Goal: Information Seeking & Learning: Learn about a topic

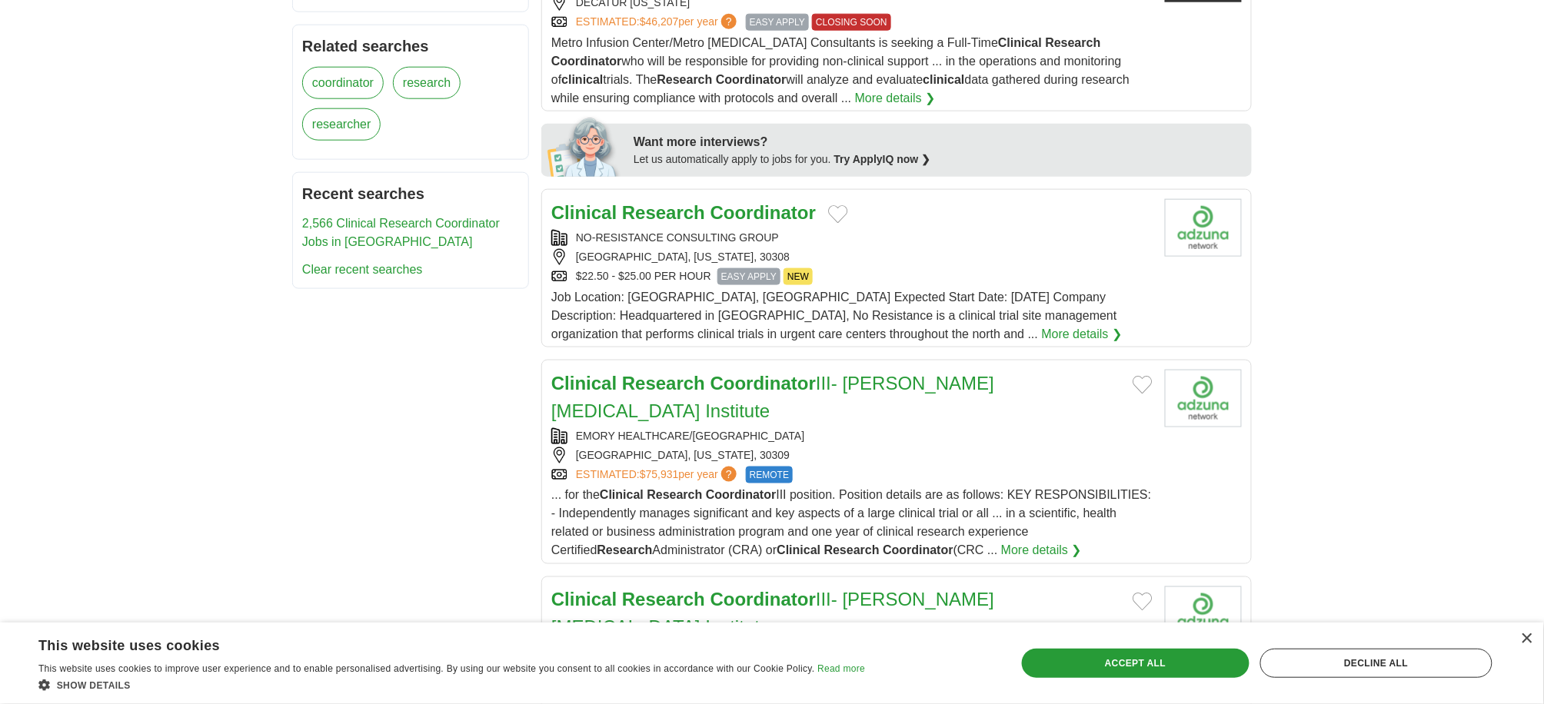
scroll to position [615, 0]
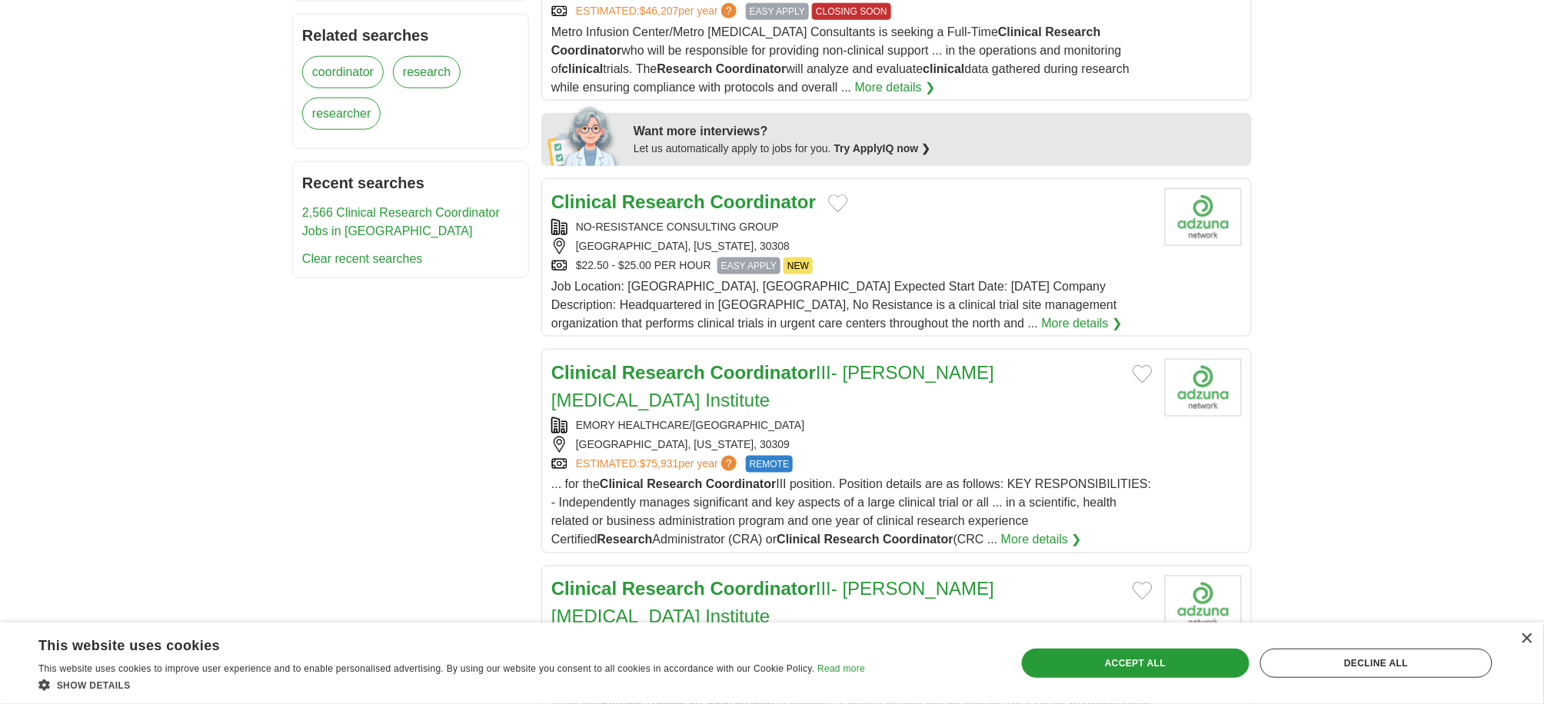
click at [687, 203] on strong "Research" at bounding box center [663, 201] width 83 height 21
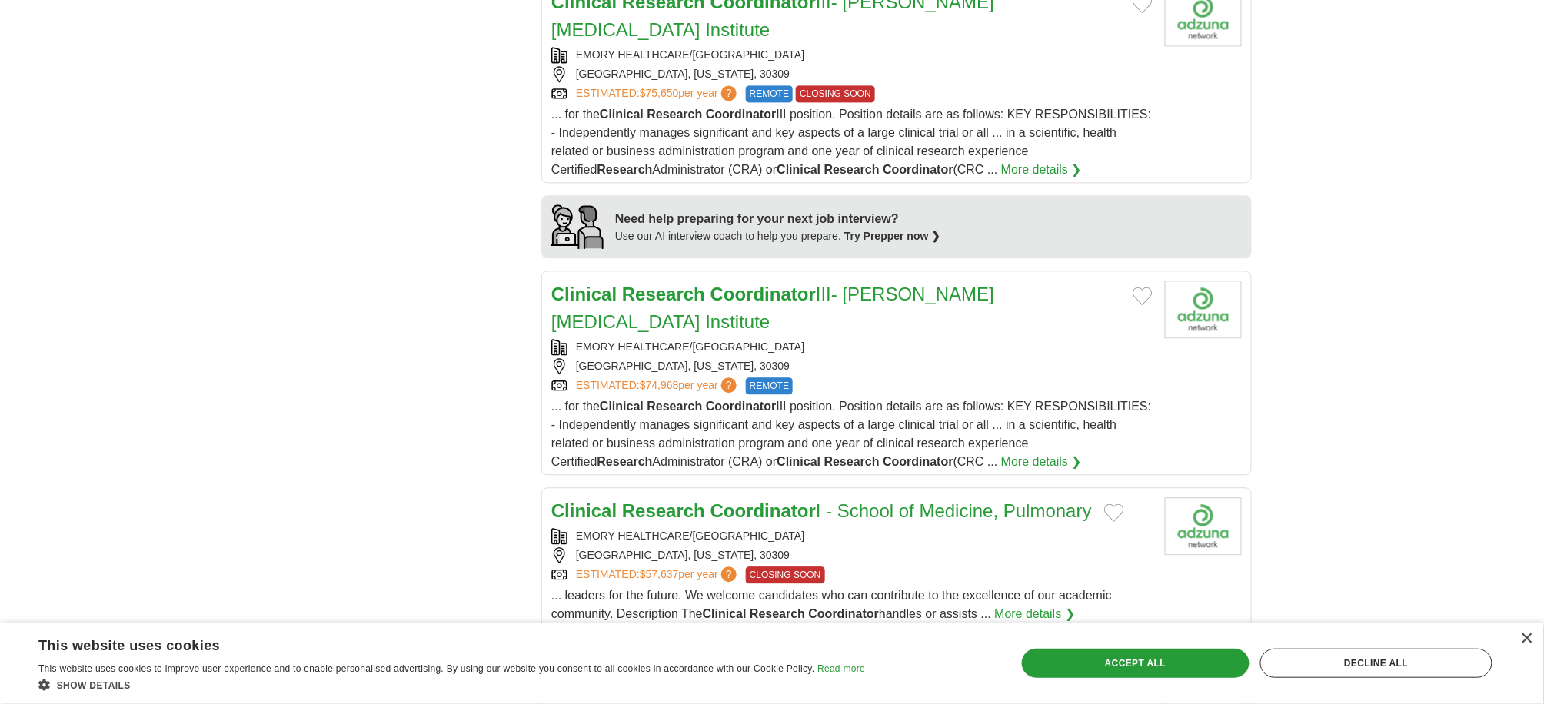
scroll to position [1230, 0]
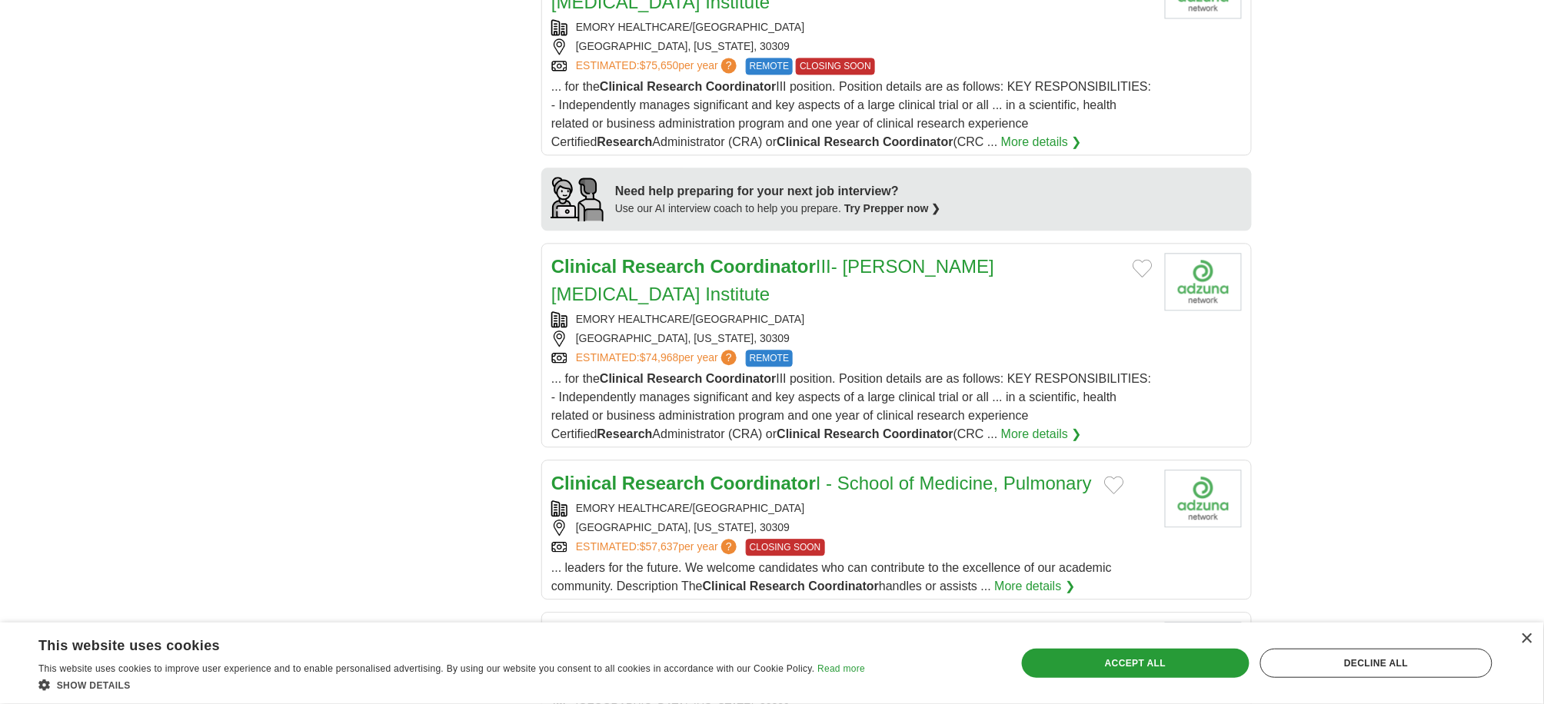
click at [678, 256] on strong "Research" at bounding box center [663, 266] width 83 height 21
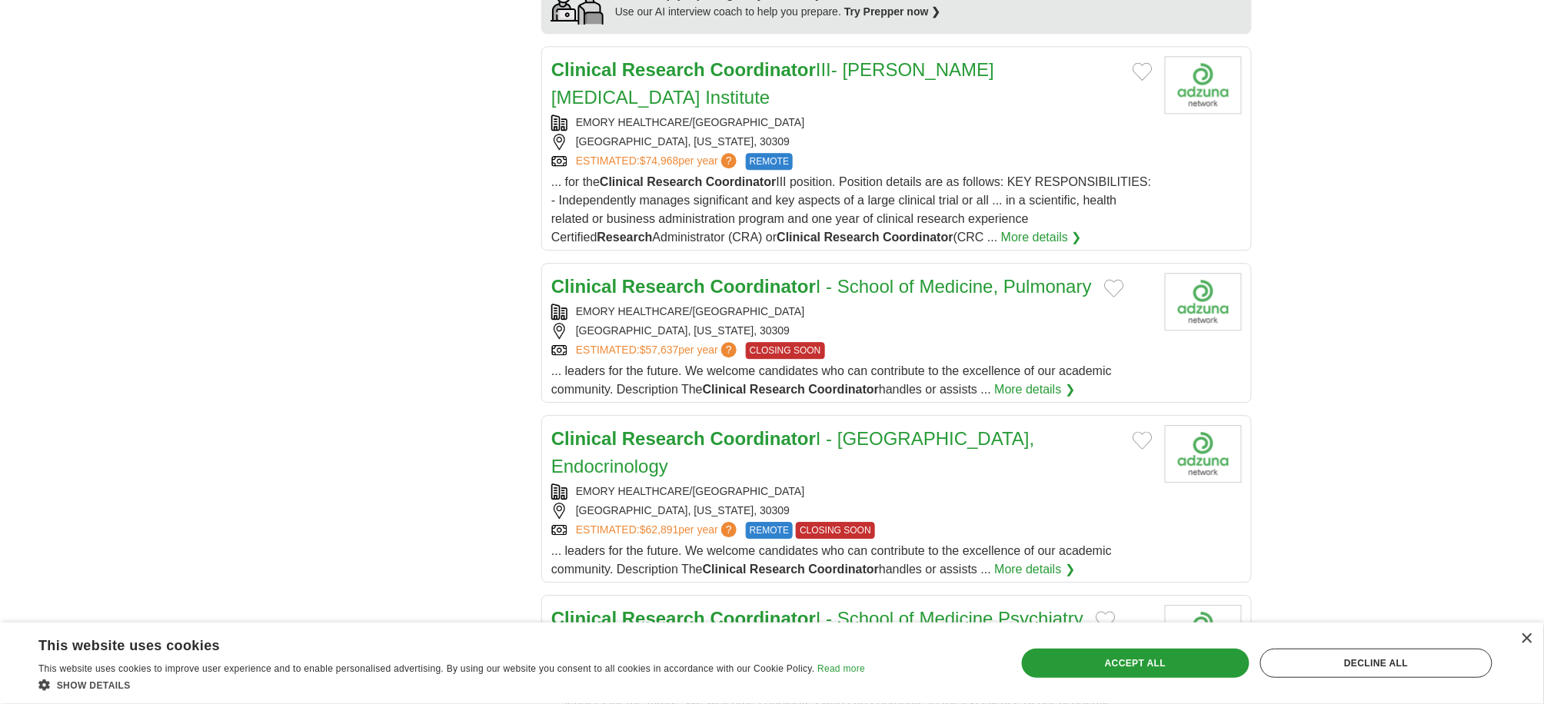
scroll to position [1436, 0]
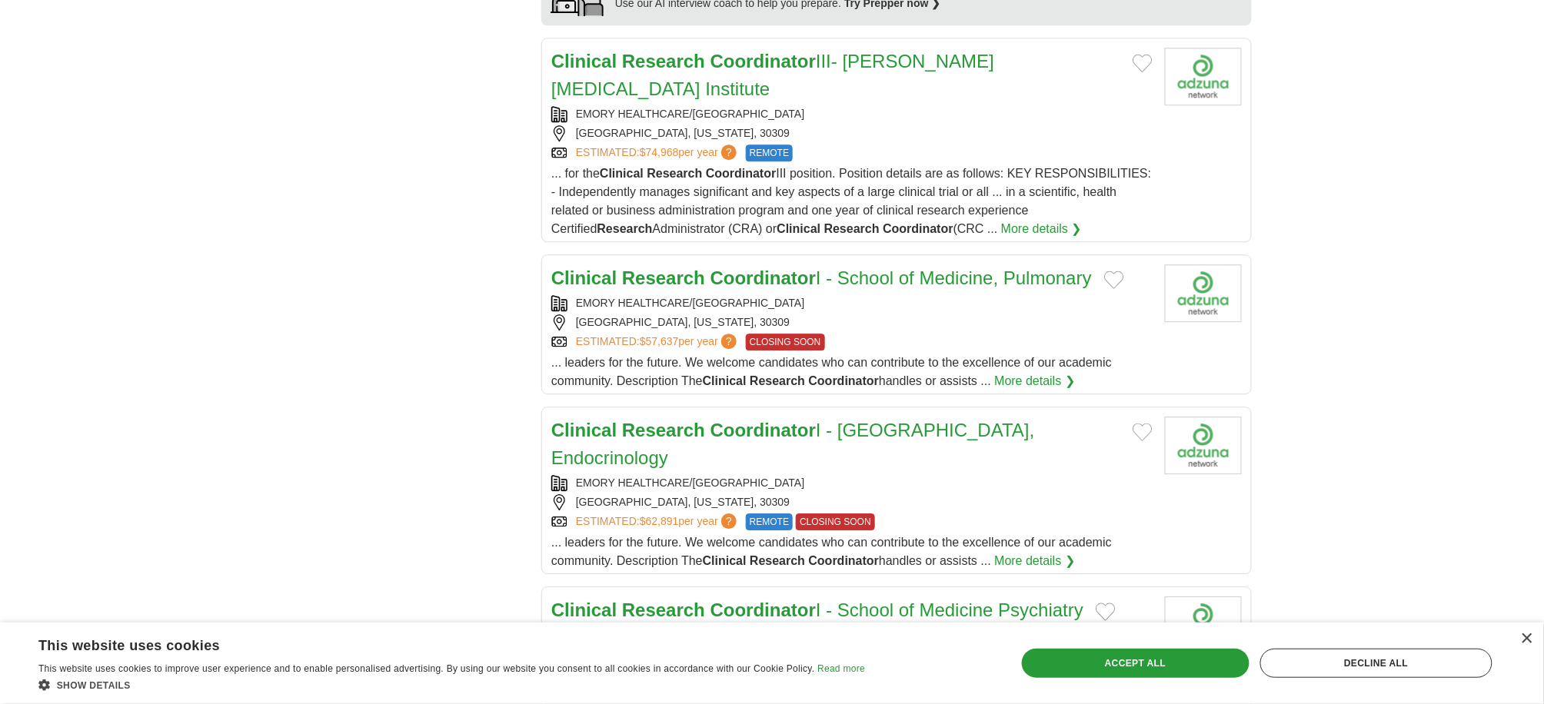
click at [834, 420] on link "Clinical Research Coordinator I - School of Medicine, Endocrinology" at bounding box center [793, 444] width 484 height 48
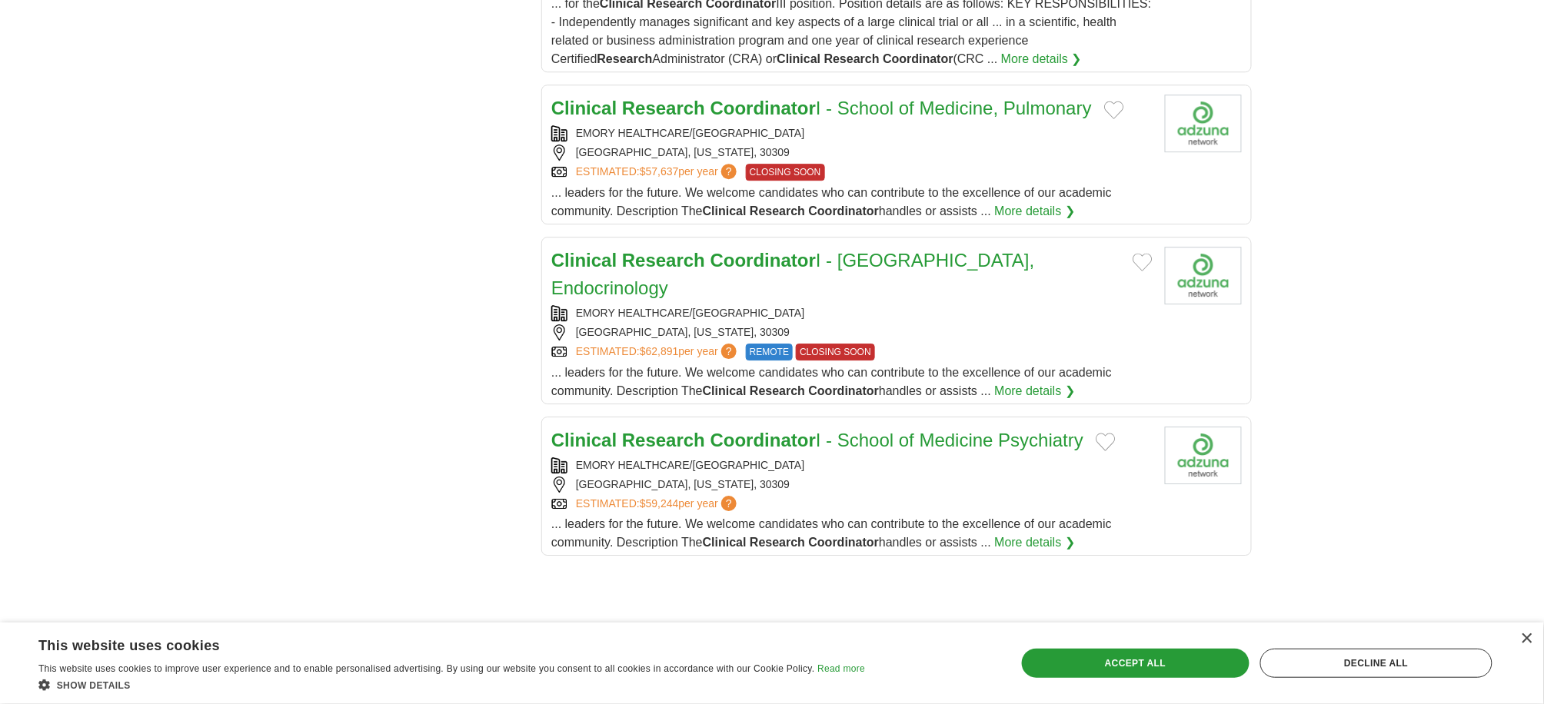
scroll to position [1640, 0]
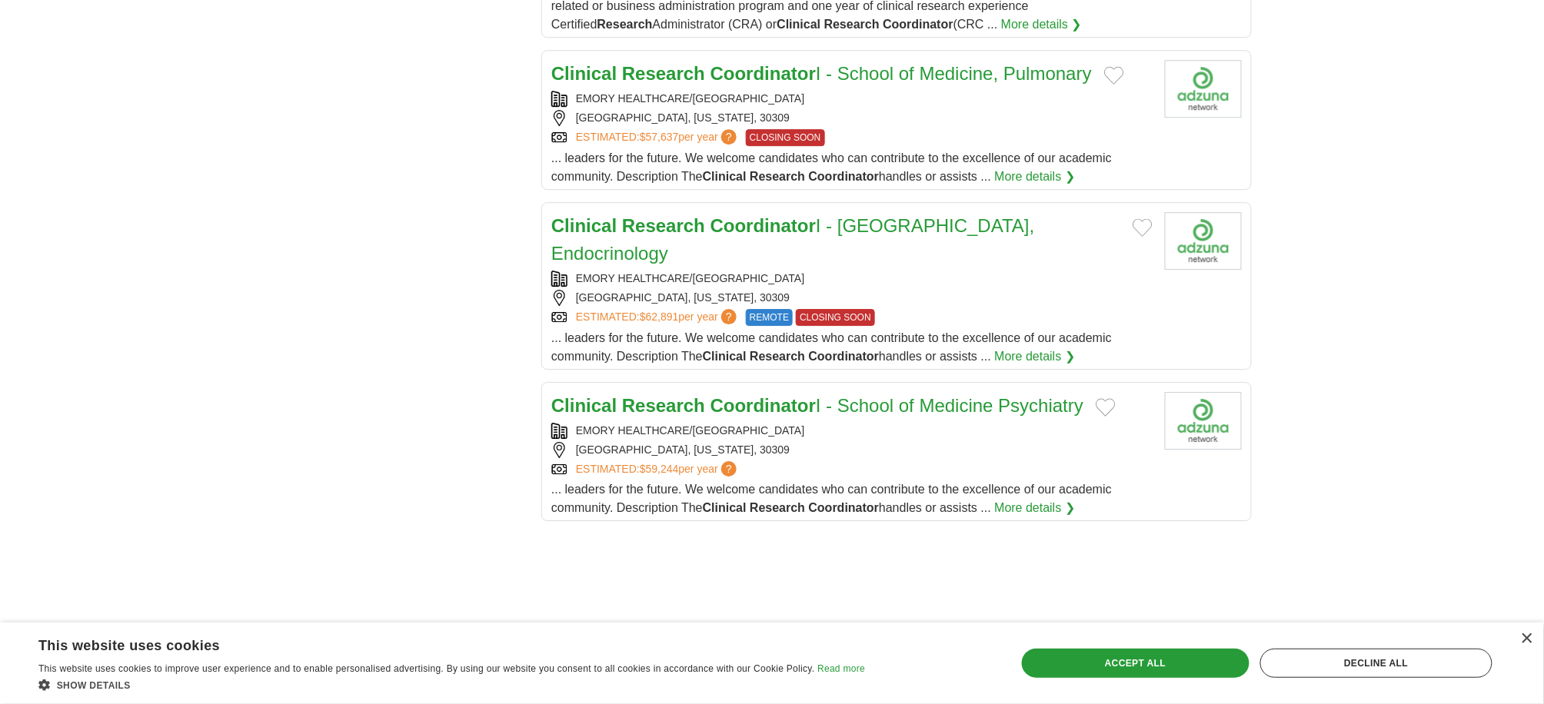
click at [672, 395] on strong "Research" at bounding box center [663, 405] width 83 height 21
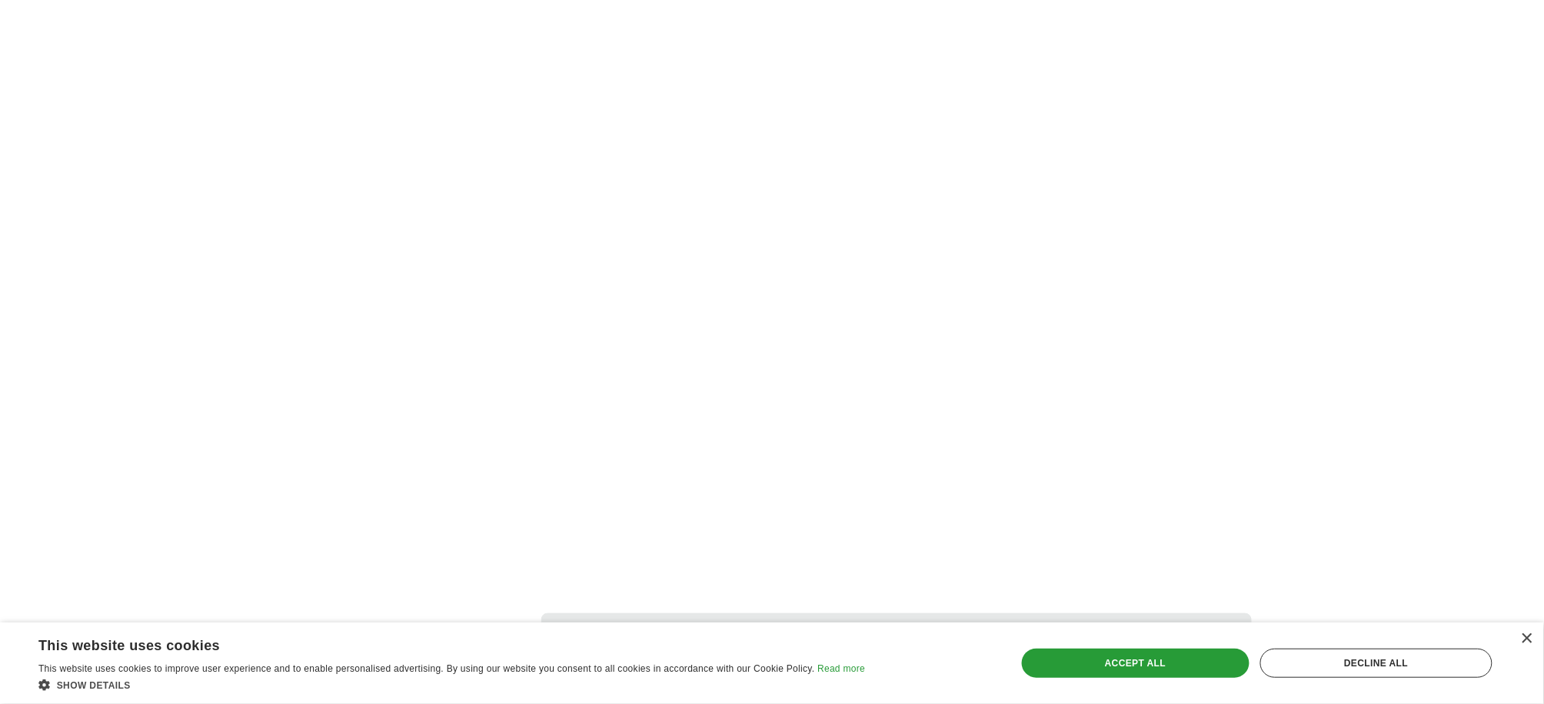
scroll to position [2563, 0]
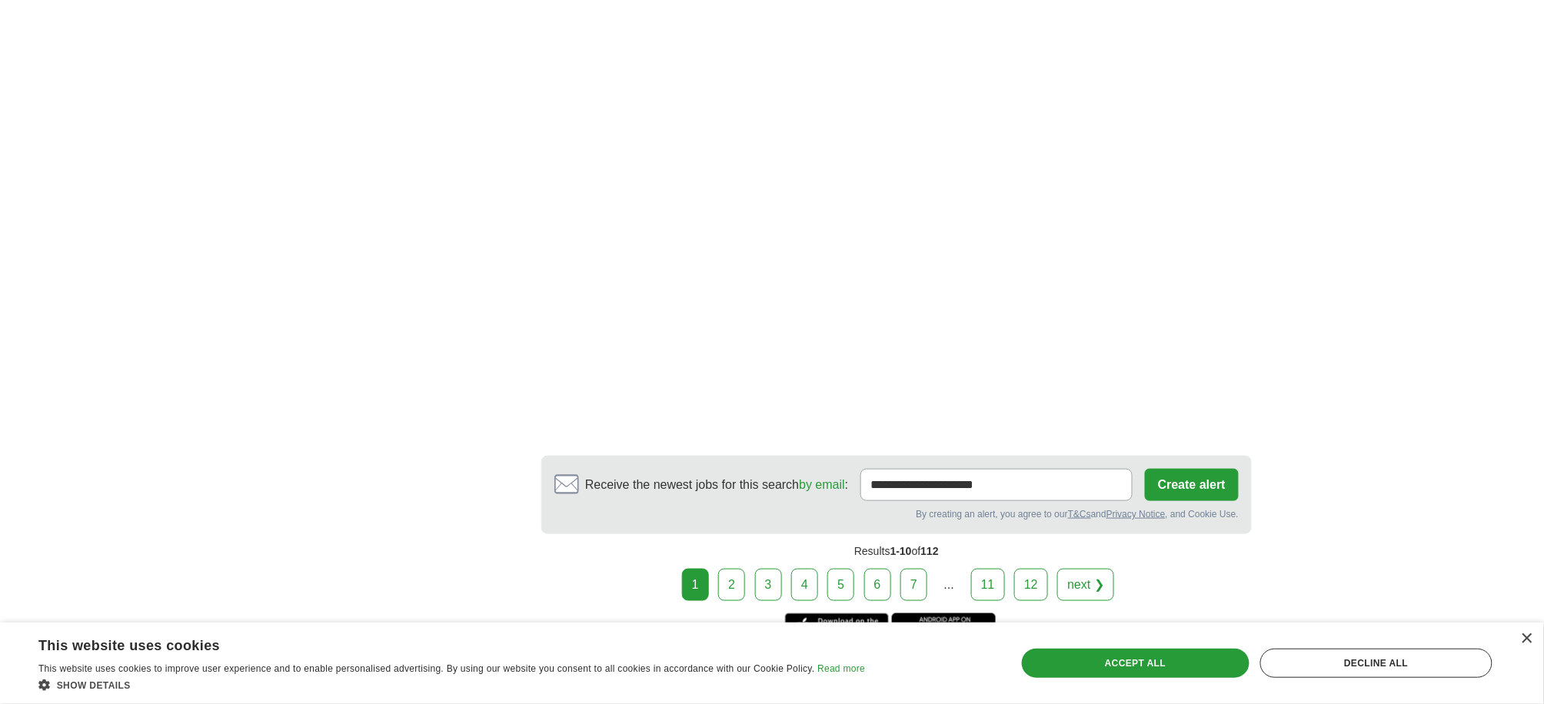
click at [745, 569] on link "2" at bounding box center [731, 585] width 27 height 32
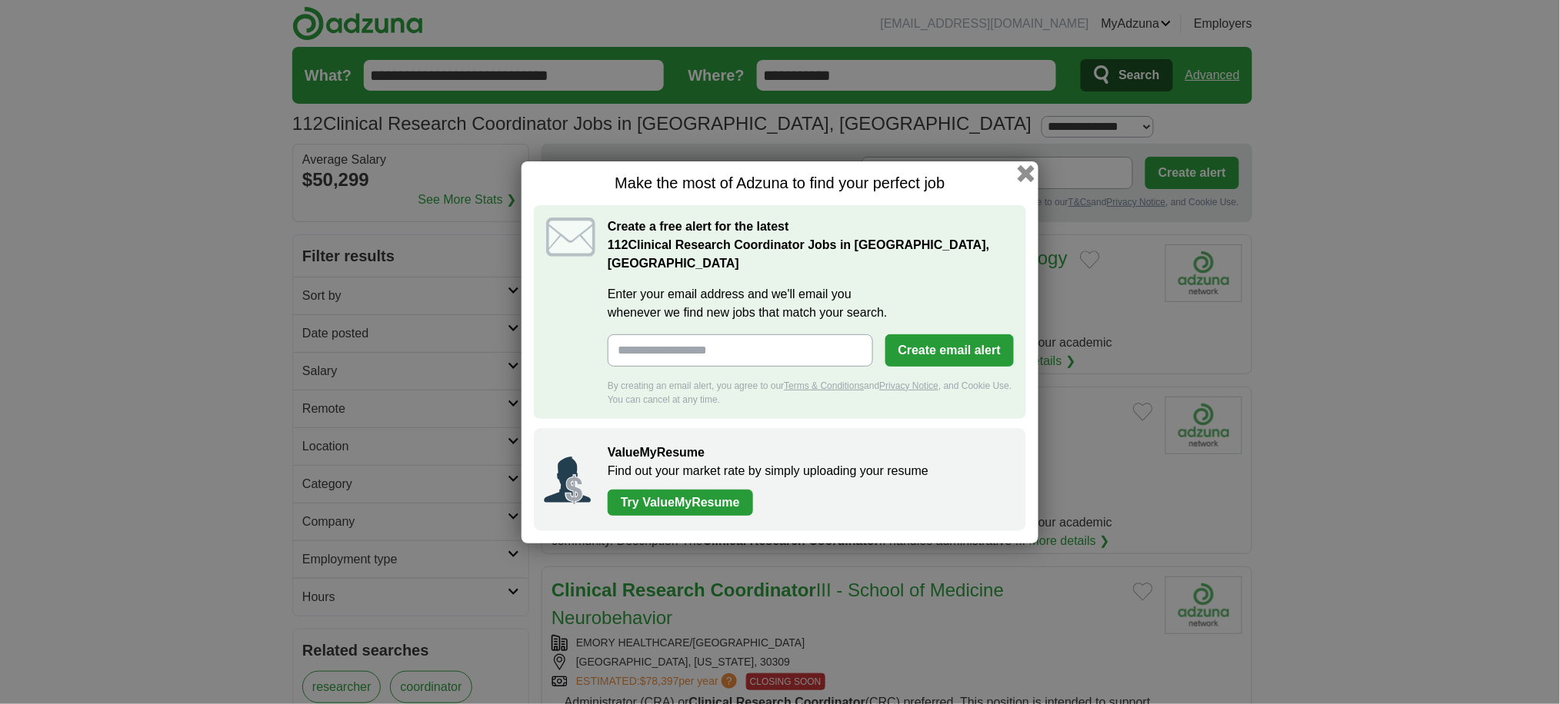
click at [1021, 179] on button "button" at bounding box center [1025, 173] width 17 height 17
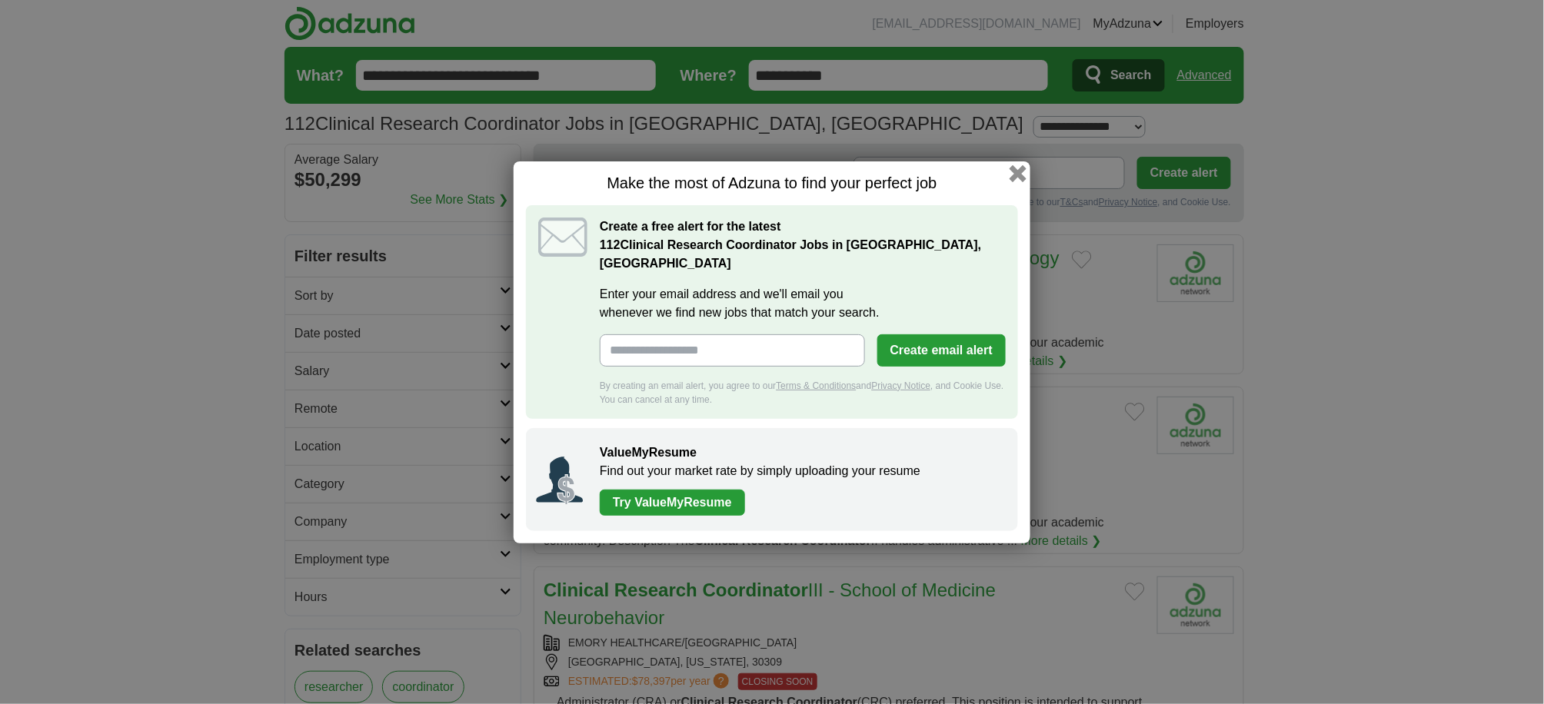
click at [1021, 179] on input "**********" at bounding box center [989, 173] width 271 height 32
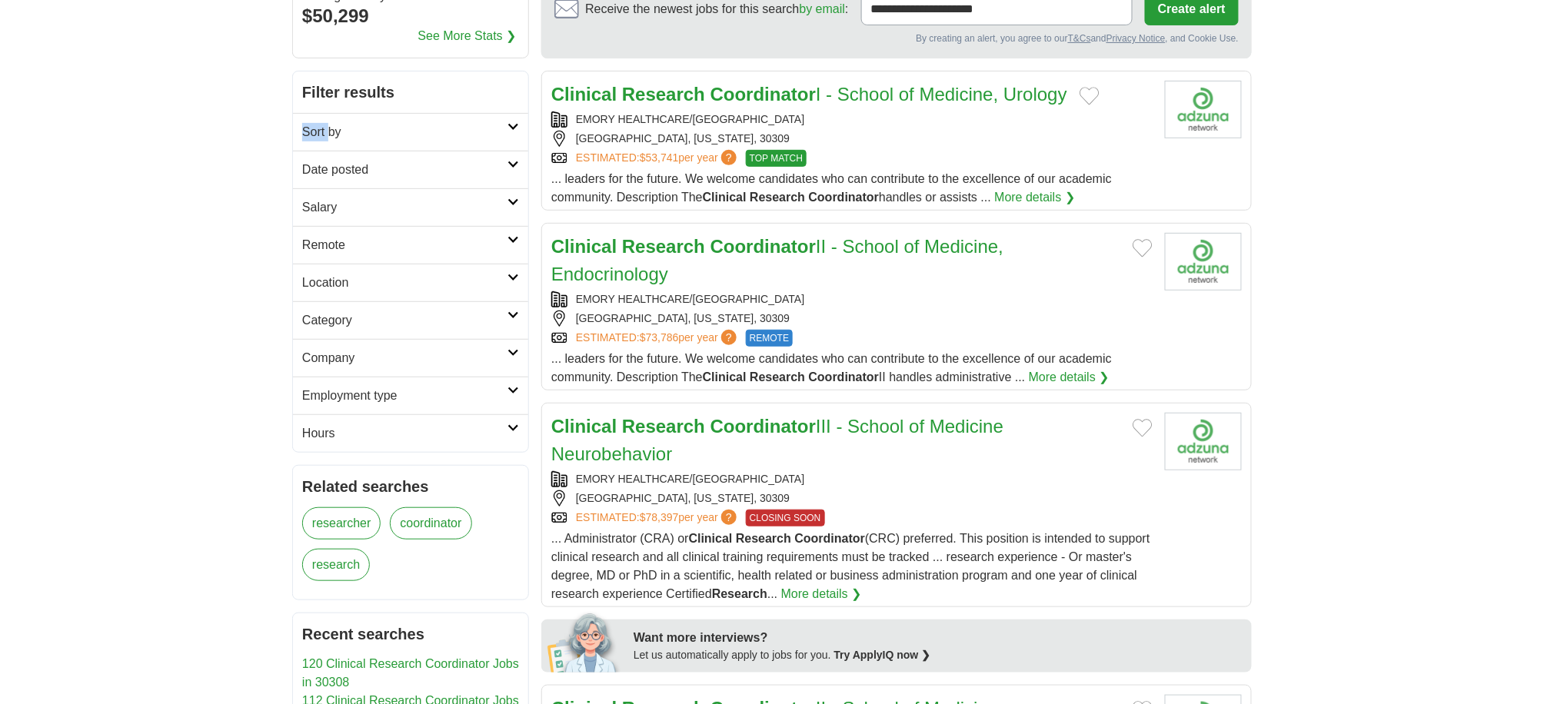
scroll to position [205, 0]
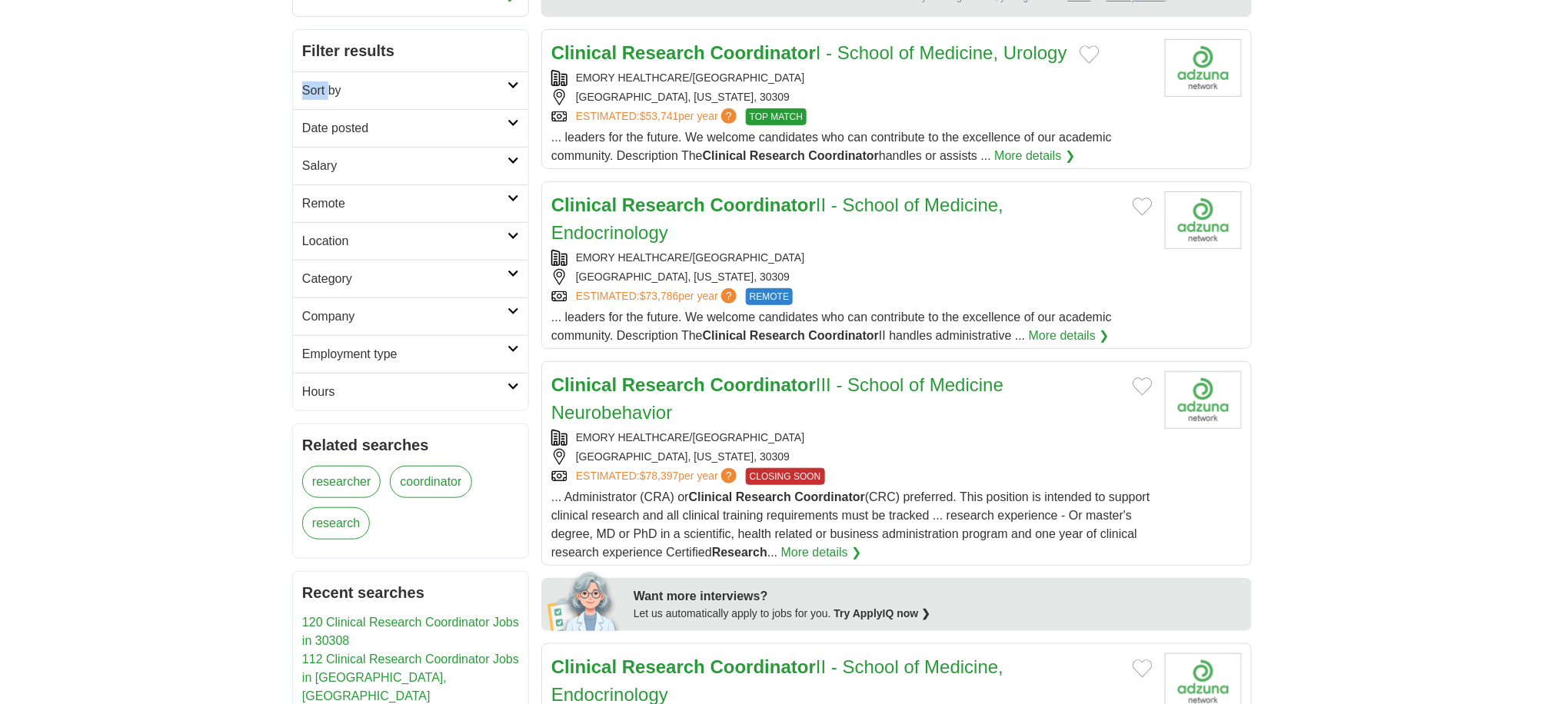
click at [698, 391] on strong "Research" at bounding box center [663, 385] width 83 height 21
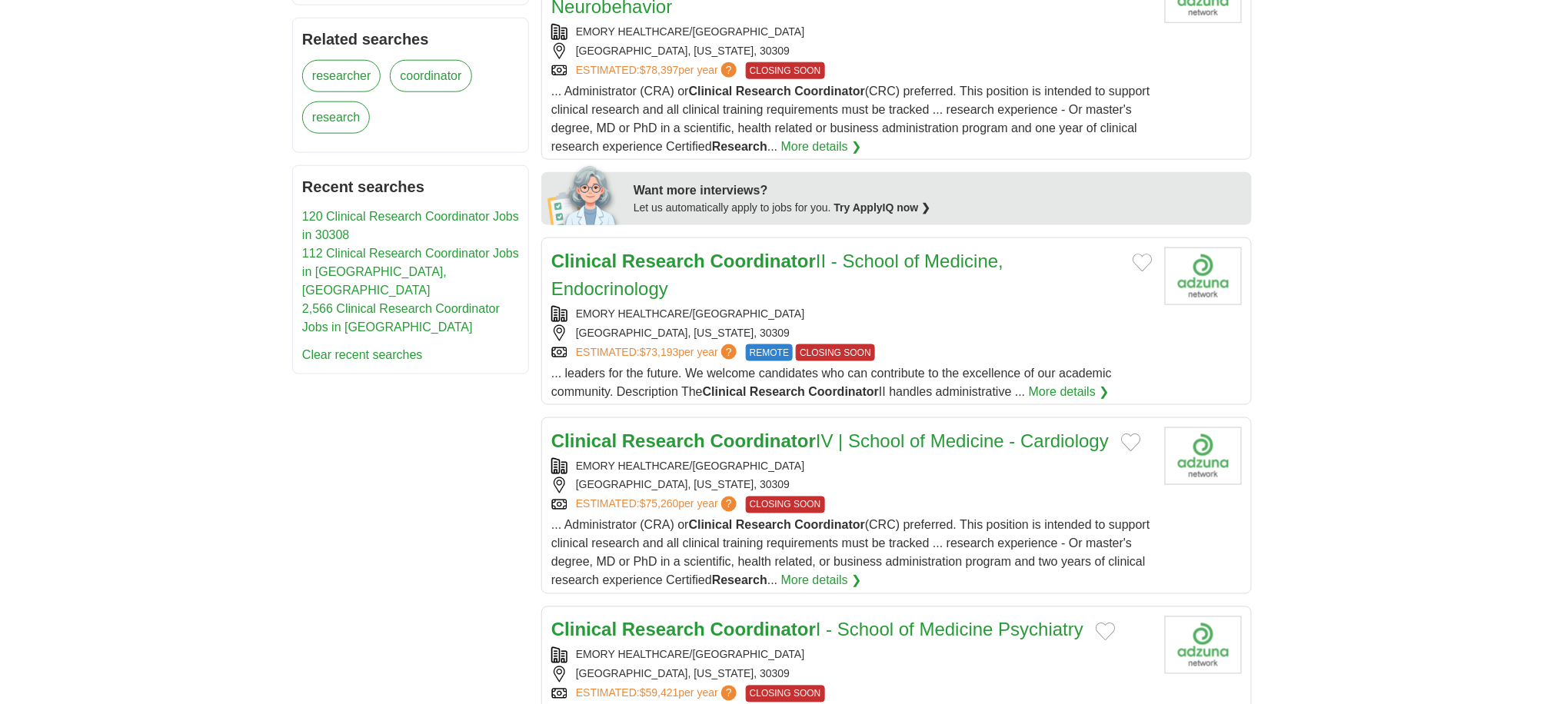
scroll to position [615, 0]
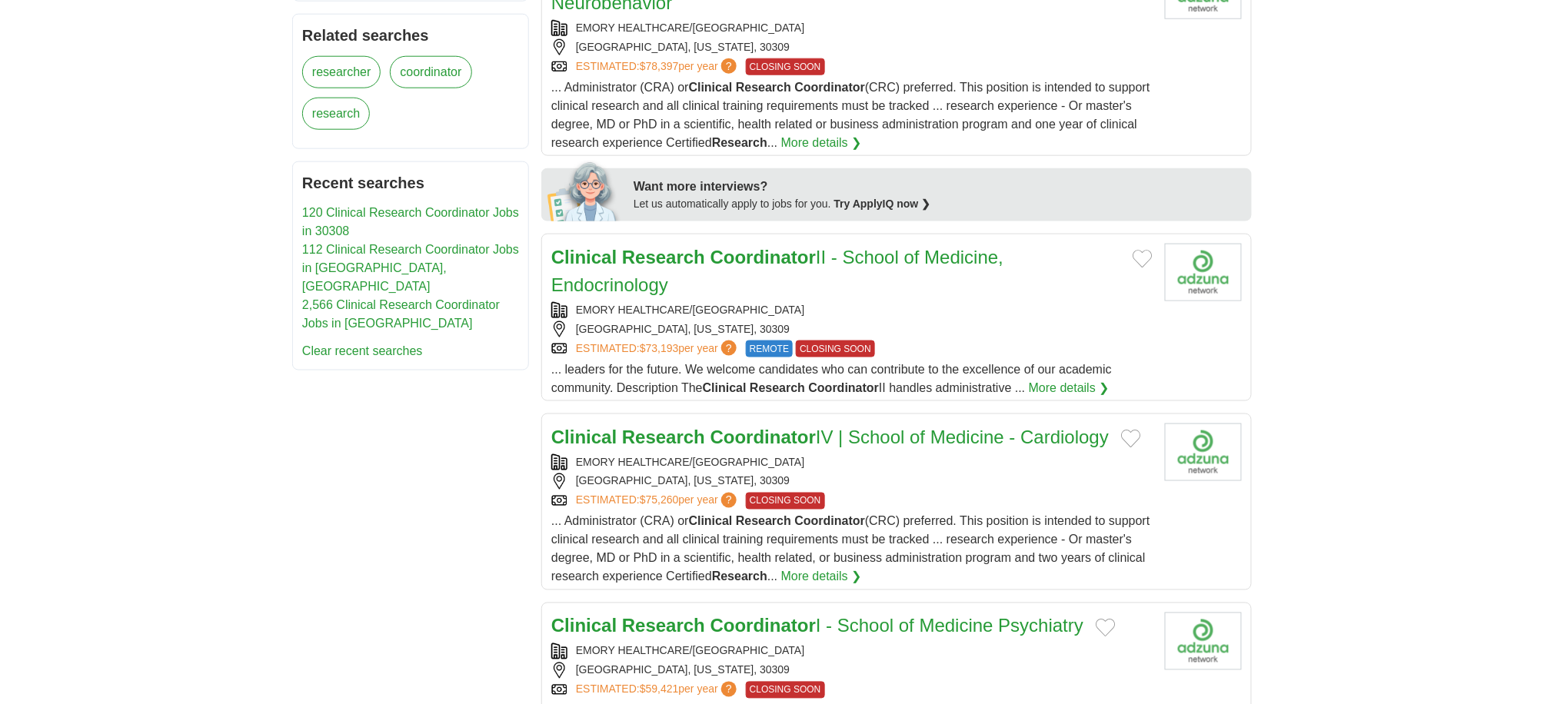
click at [705, 256] on link "Clinical Research Coordinator II - School of Medicine, Endocrinology" at bounding box center [777, 271] width 452 height 48
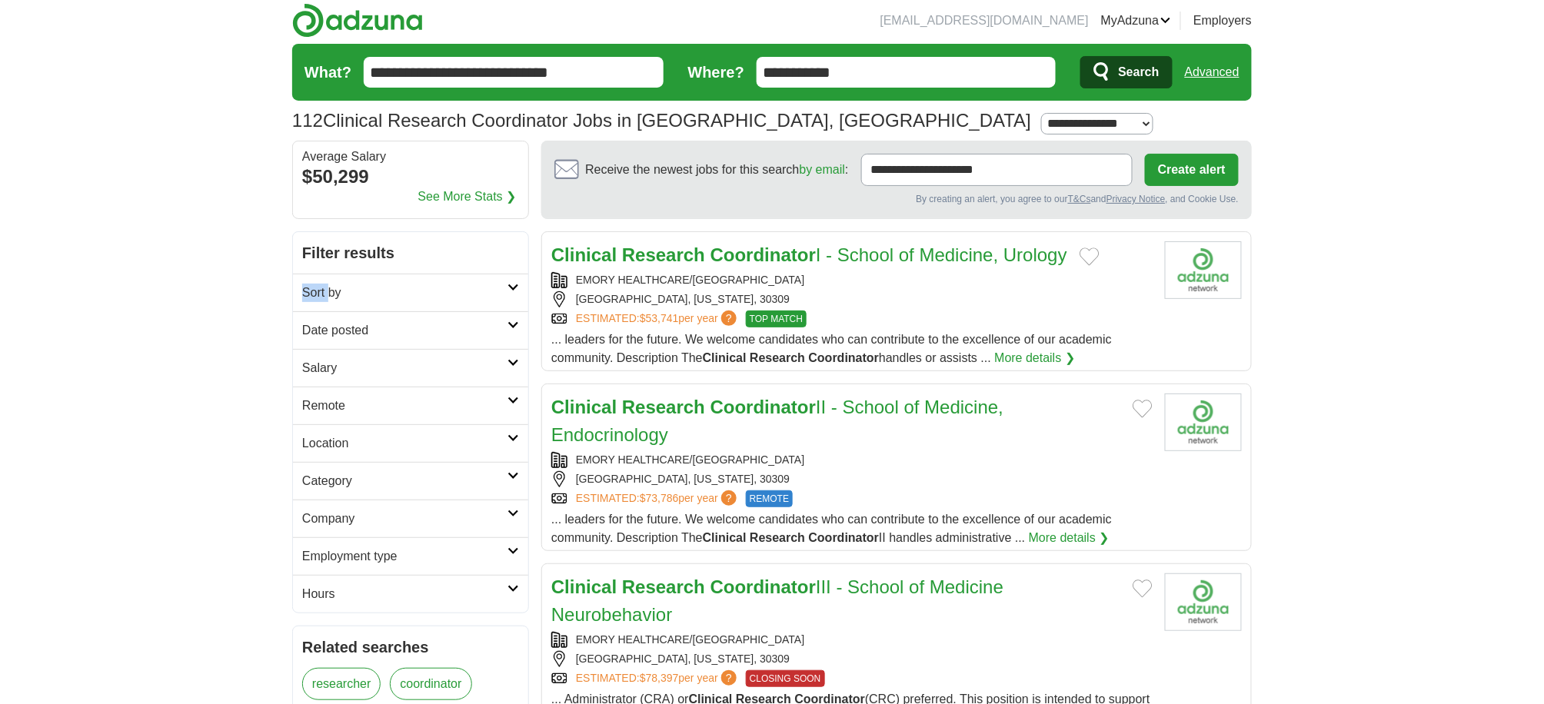
scroll to position [0, 0]
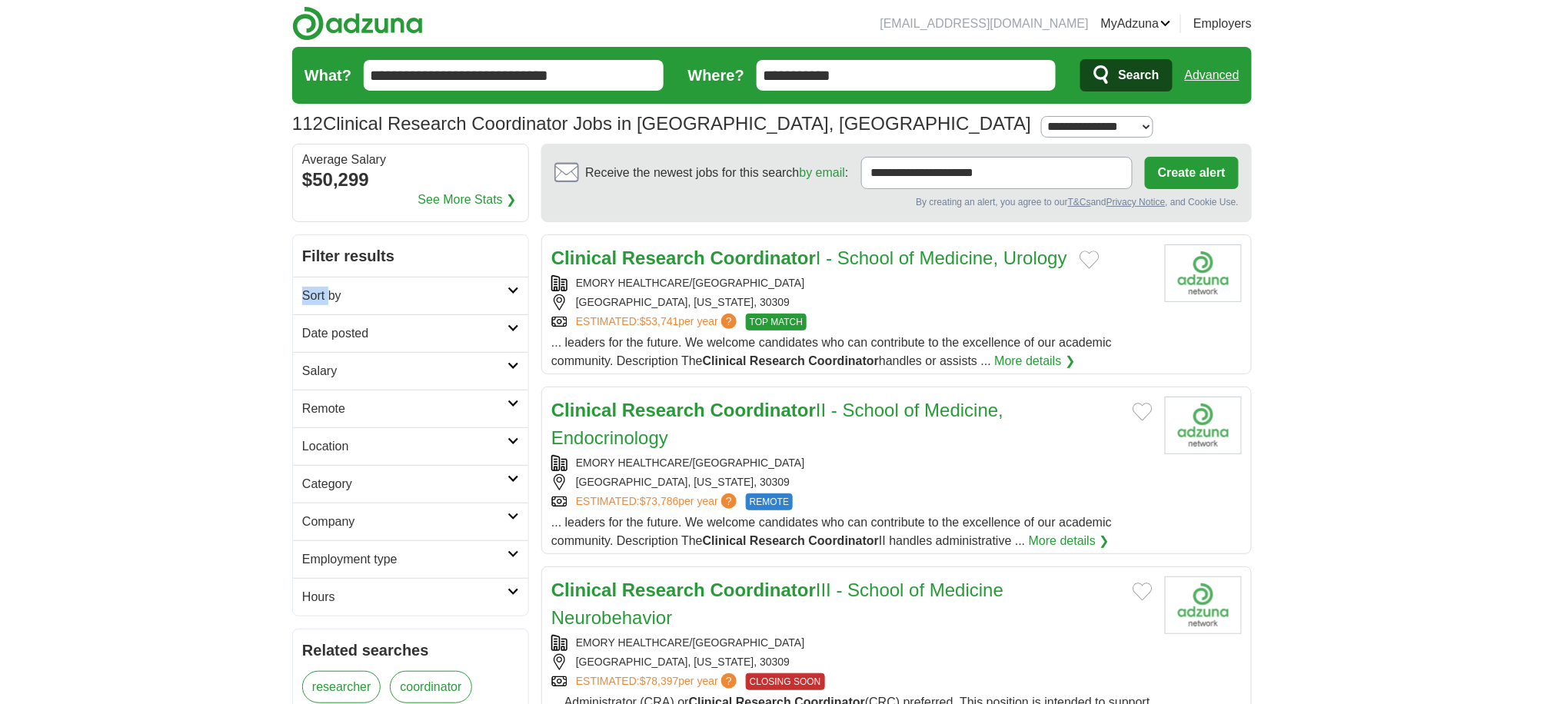
click at [769, 260] on strong "Coordinator" at bounding box center [763, 258] width 105 height 21
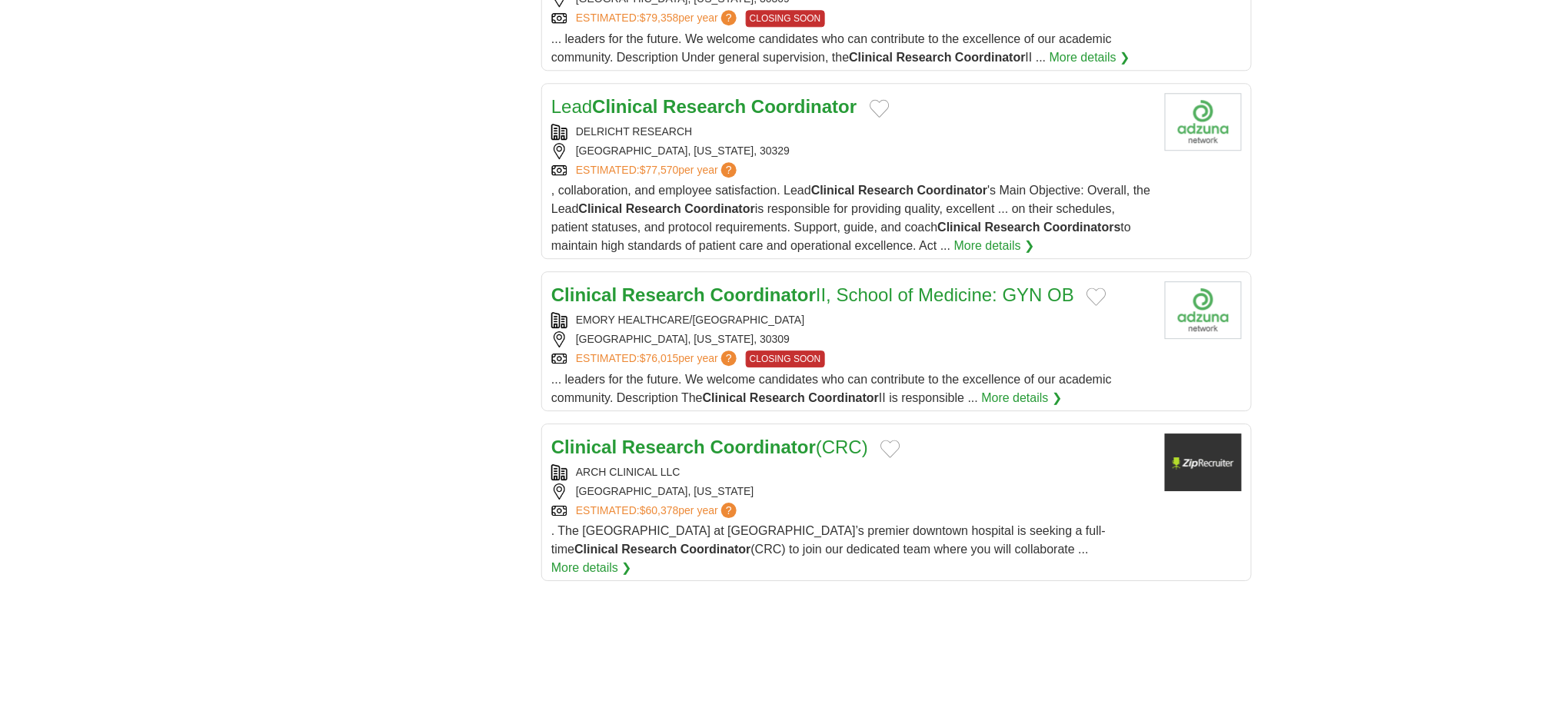
scroll to position [1538, 0]
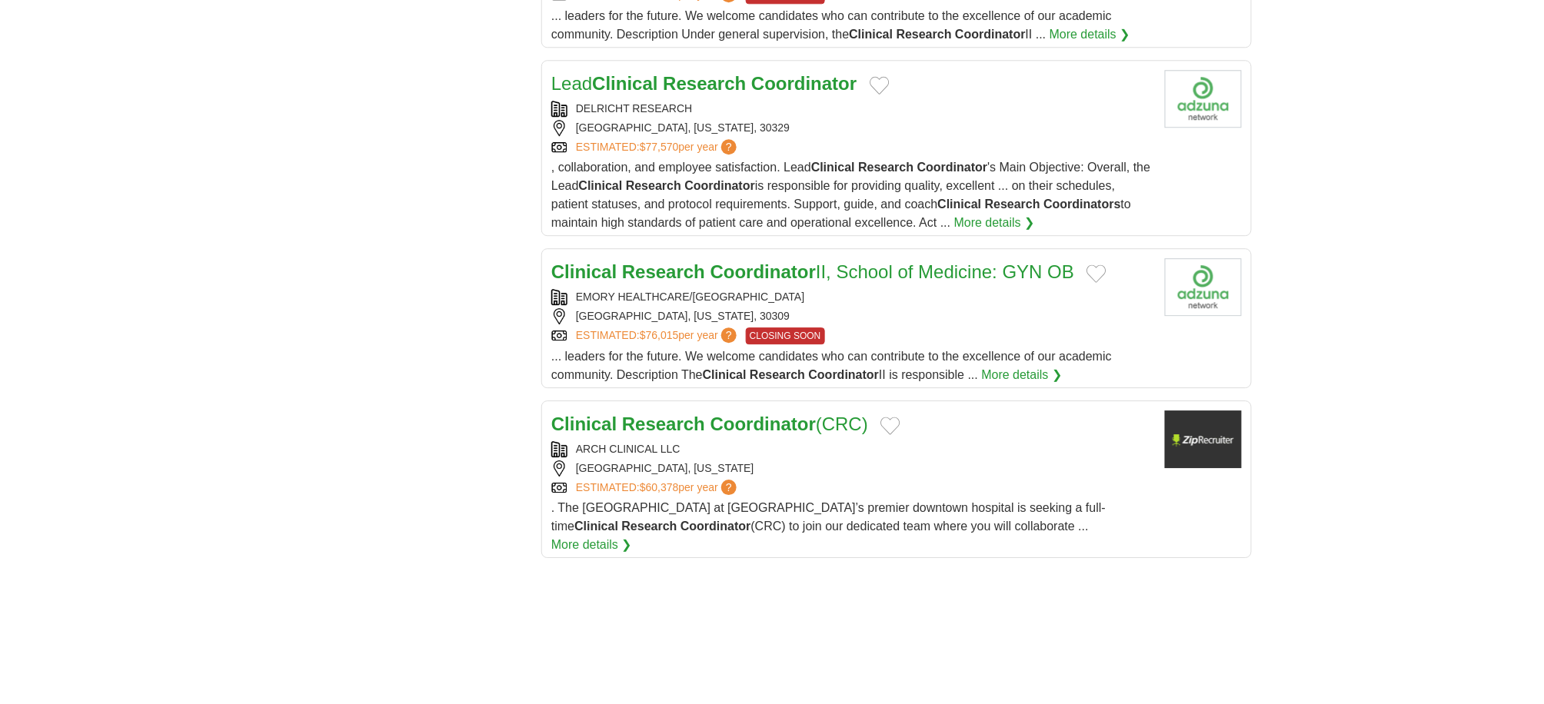
click at [774, 434] on strong "Coordinator" at bounding box center [763, 424] width 105 height 21
